Goal: Find contact information: Find contact information

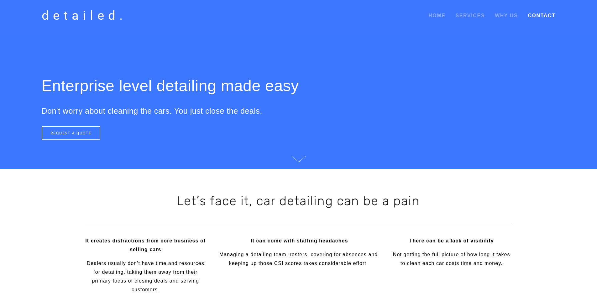
click at [539, 16] on link "Contact" at bounding box center [542, 15] width 28 height 11
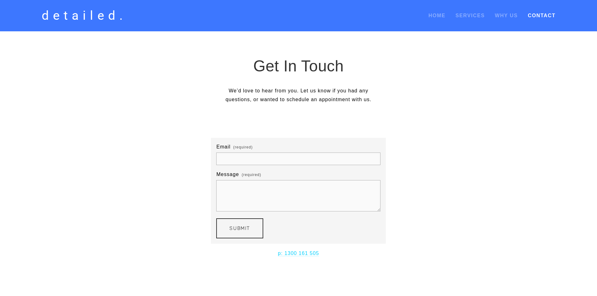
click at [543, 14] on link "Contact" at bounding box center [542, 15] width 28 height 11
click at [440, 13] on link "Home" at bounding box center [437, 15] width 17 height 11
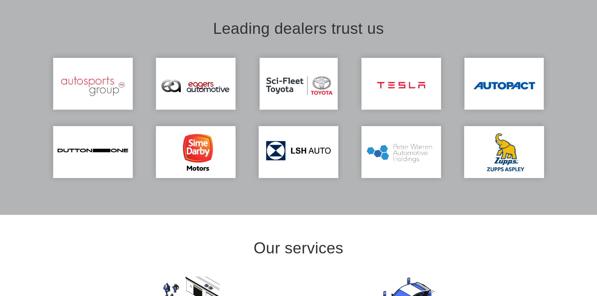
scroll to position [313, 0]
